Goal: Transaction & Acquisition: Obtain resource

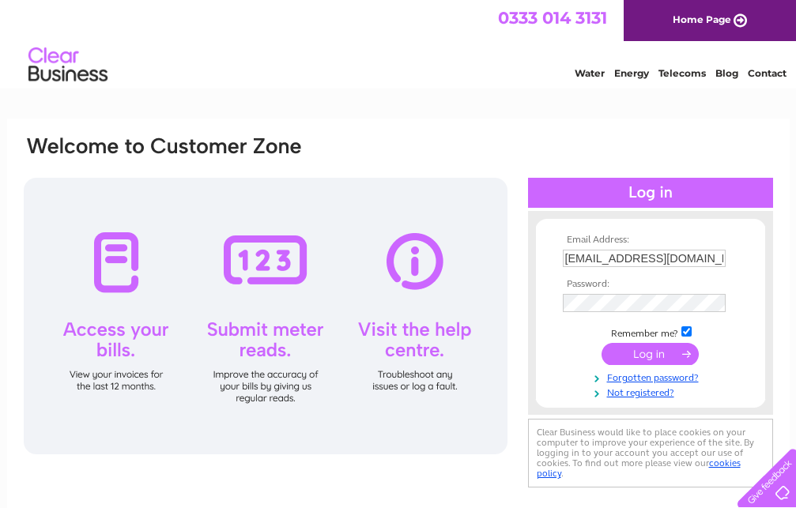
click at [575, 183] on div at bounding box center [650, 193] width 245 height 30
click at [649, 360] on input "submit" at bounding box center [650, 354] width 97 height 22
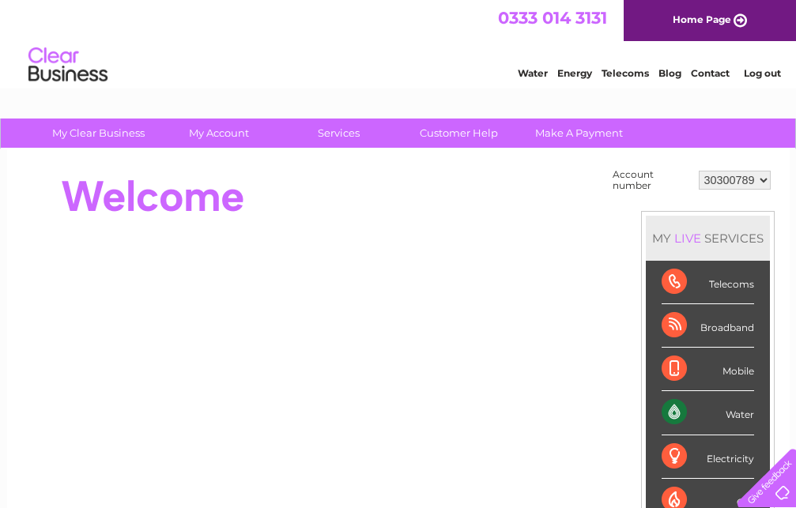
click at [673, 404] on div "Water" at bounding box center [708, 412] width 93 height 43
click at [694, 404] on div "Water" at bounding box center [708, 412] width 93 height 43
click at [670, 406] on div "Water" at bounding box center [708, 412] width 93 height 43
click at [669, 406] on div "Water" at bounding box center [708, 412] width 93 height 43
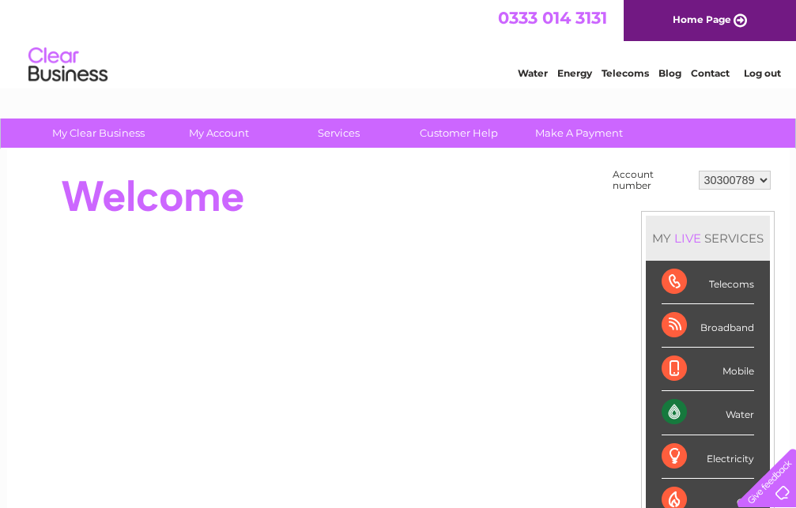
click at [669, 406] on div "Water" at bounding box center [708, 412] width 93 height 43
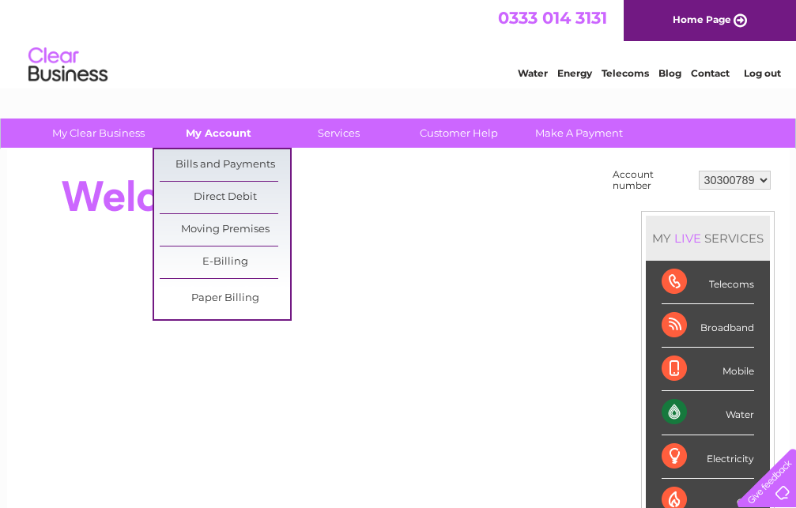
click at [228, 130] on link "My Account" at bounding box center [218, 133] width 130 height 29
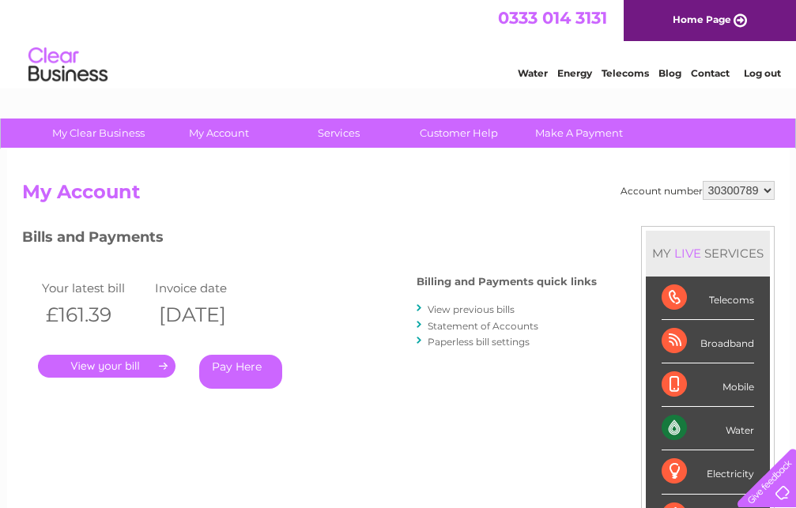
click at [100, 358] on link "." at bounding box center [107, 366] width 138 height 23
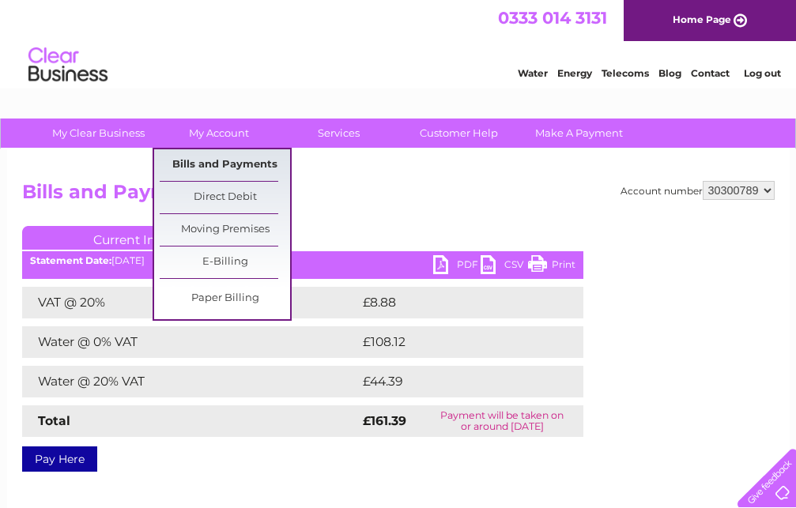
click at [217, 156] on link "Bills and Payments" at bounding box center [225, 165] width 130 height 32
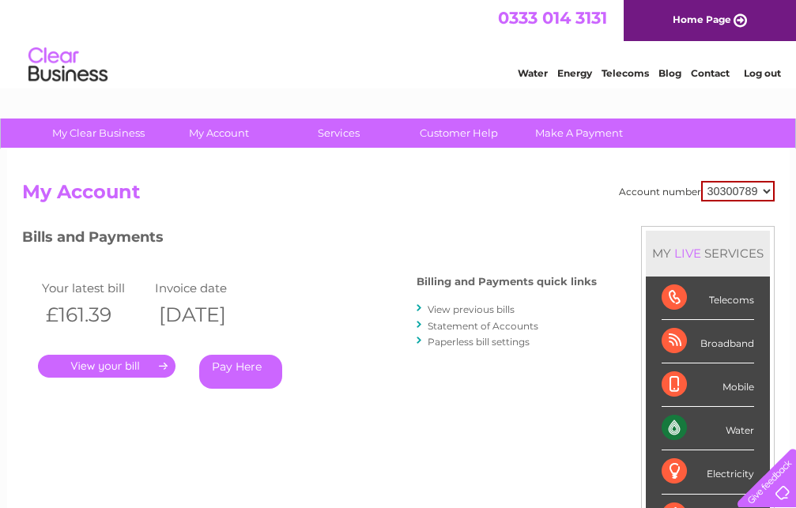
click at [119, 366] on link "." at bounding box center [107, 366] width 138 height 23
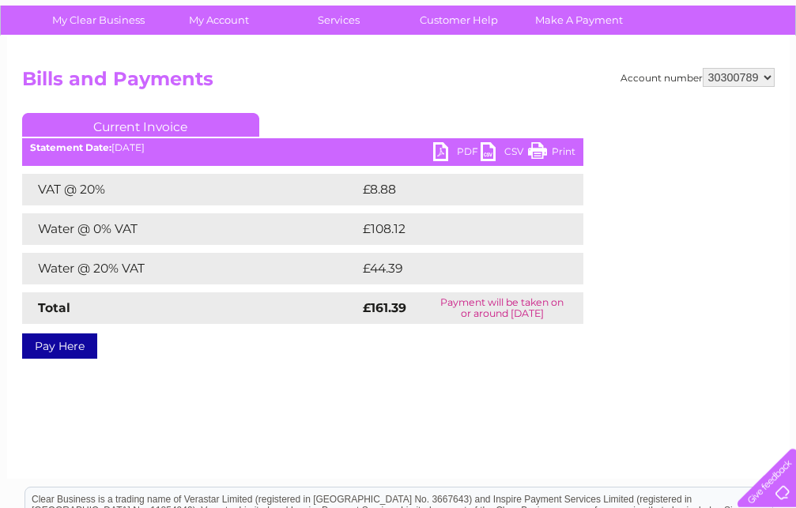
scroll to position [81, 0]
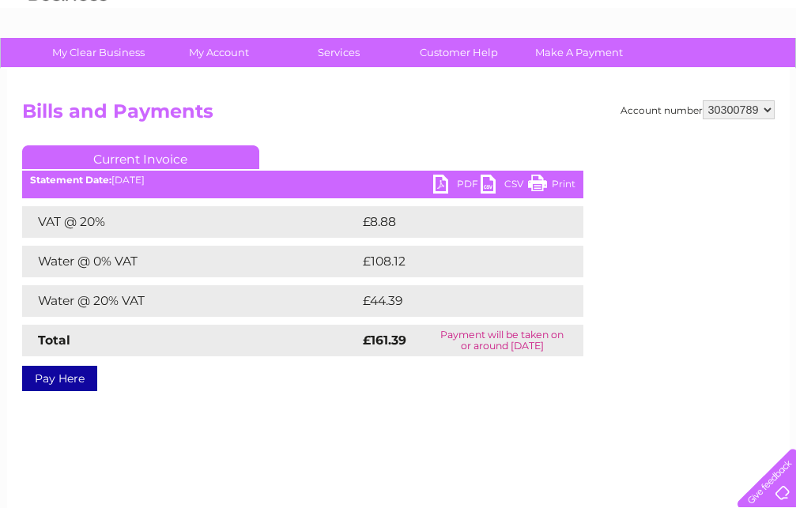
click at [459, 185] on link "PDF" at bounding box center [456, 186] width 47 height 23
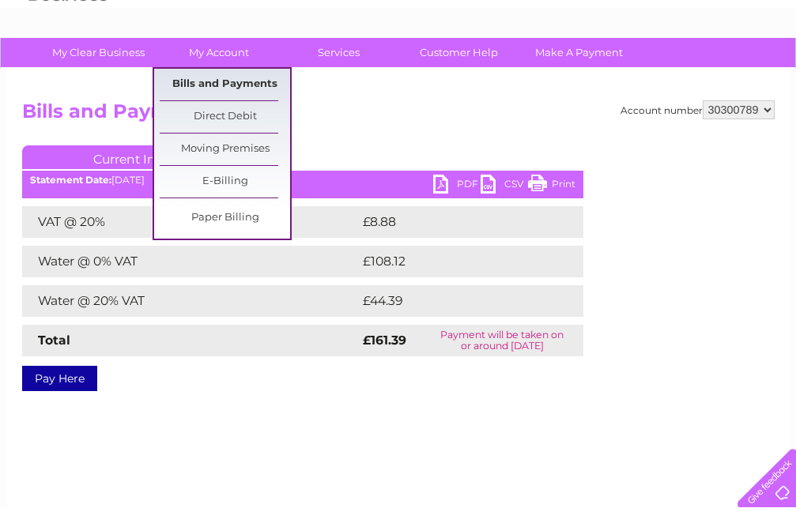
click at [208, 78] on link "Bills and Payments" at bounding box center [225, 85] width 130 height 32
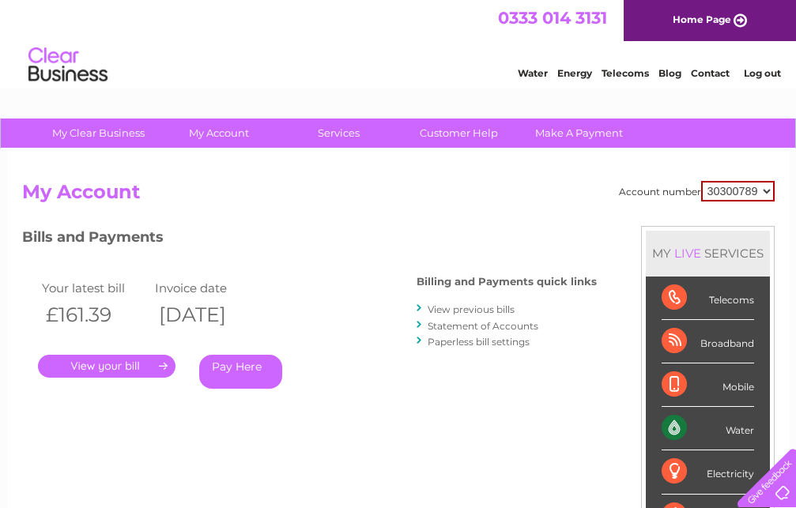
click at [441, 305] on link "View previous bills" at bounding box center [471, 310] width 87 height 12
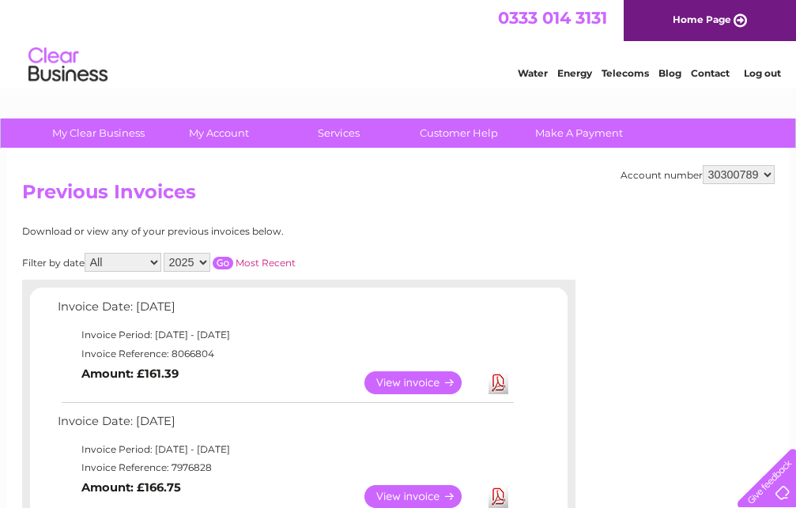
click at [409, 495] on link "View" at bounding box center [423, 497] width 116 height 23
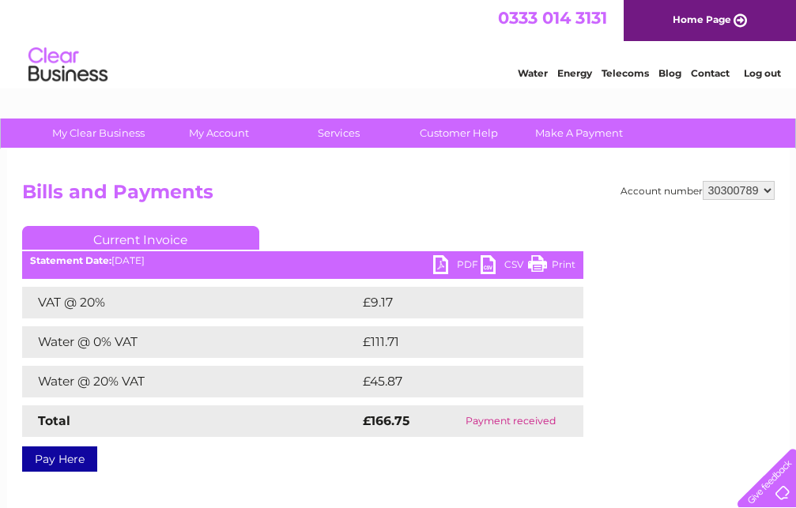
click at [536, 259] on link "Print" at bounding box center [551, 266] width 47 height 23
click at [138, 233] on link "Current Invoice" at bounding box center [140, 238] width 237 height 24
click at [139, 233] on link "Current Invoice" at bounding box center [140, 238] width 237 height 24
click at [157, 240] on link "Current Invoice" at bounding box center [140, 238] width 237 height 24
click at [443, 262] on link "PDF" at bounding box center [456, 266] width 47 height 23
